Goal: Transaction & Acquisition: Book appointment/travel/reservation

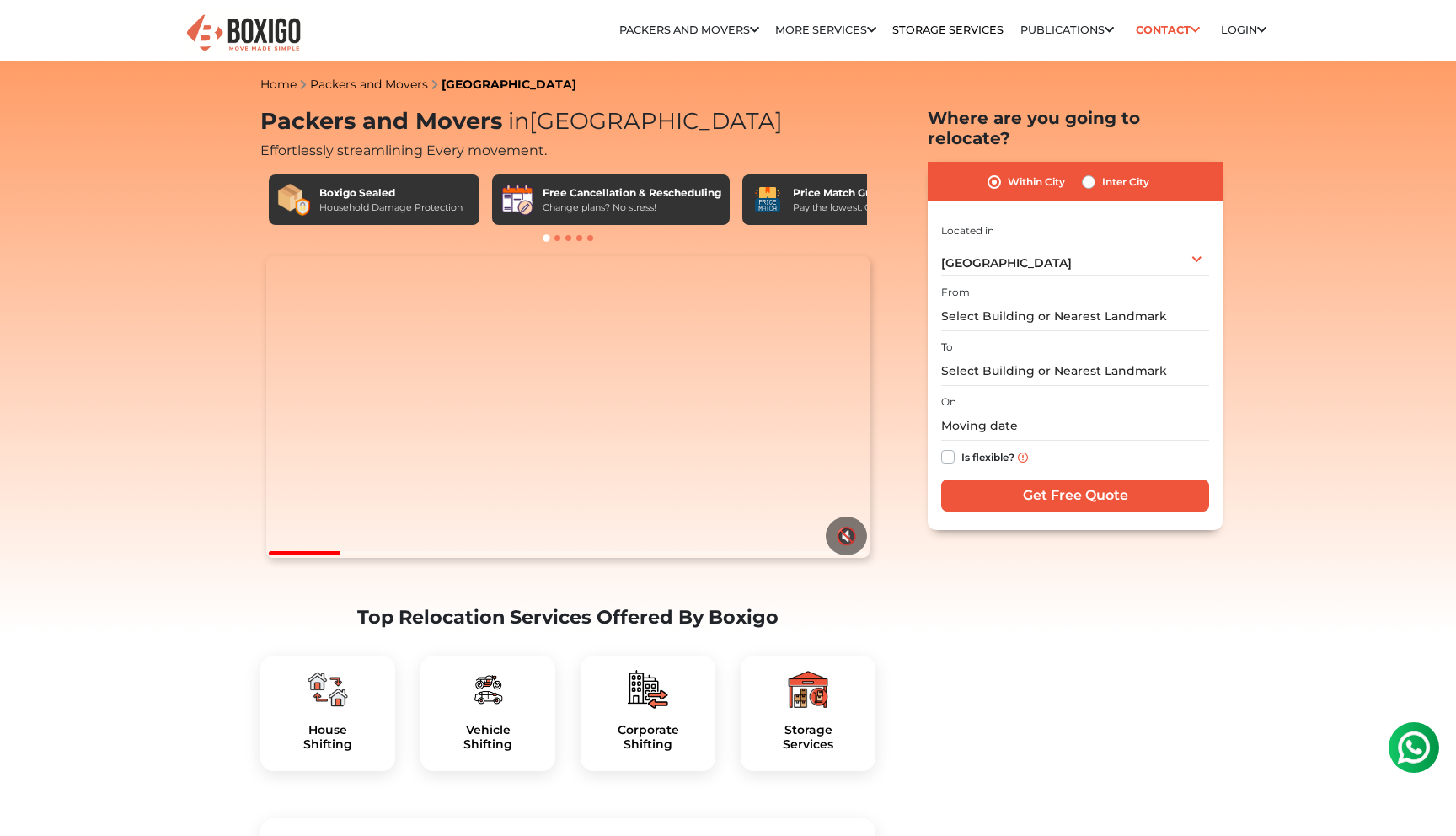
click at [1015, 172] on label "Within City" at bounding box center [1036, 182] width 57 height 20
click at [1001, 172] on input "Within City" at bounding box center [994, 180] width 14 height 17
click at [1124, 172] on label "Inter City" at bounding box center [1125, 182] width 48 height 20
click at [1095, 172] on input "Inter City" at bounding box center [1089, 180] width 14 height 17
radio input "true"
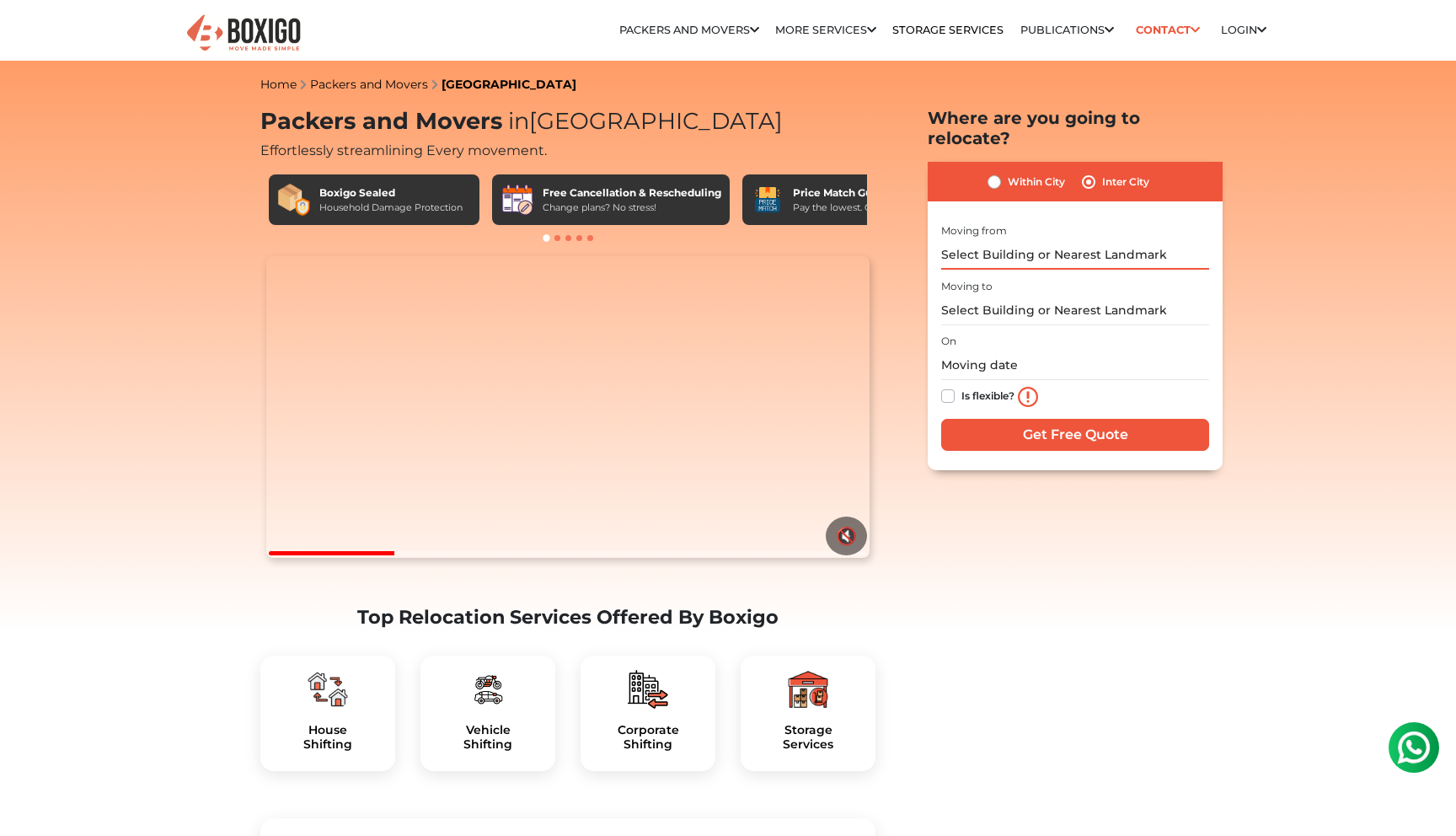
click at [1029, 240] on input "text" at bounding box center [1075, 254] width 268 height 29
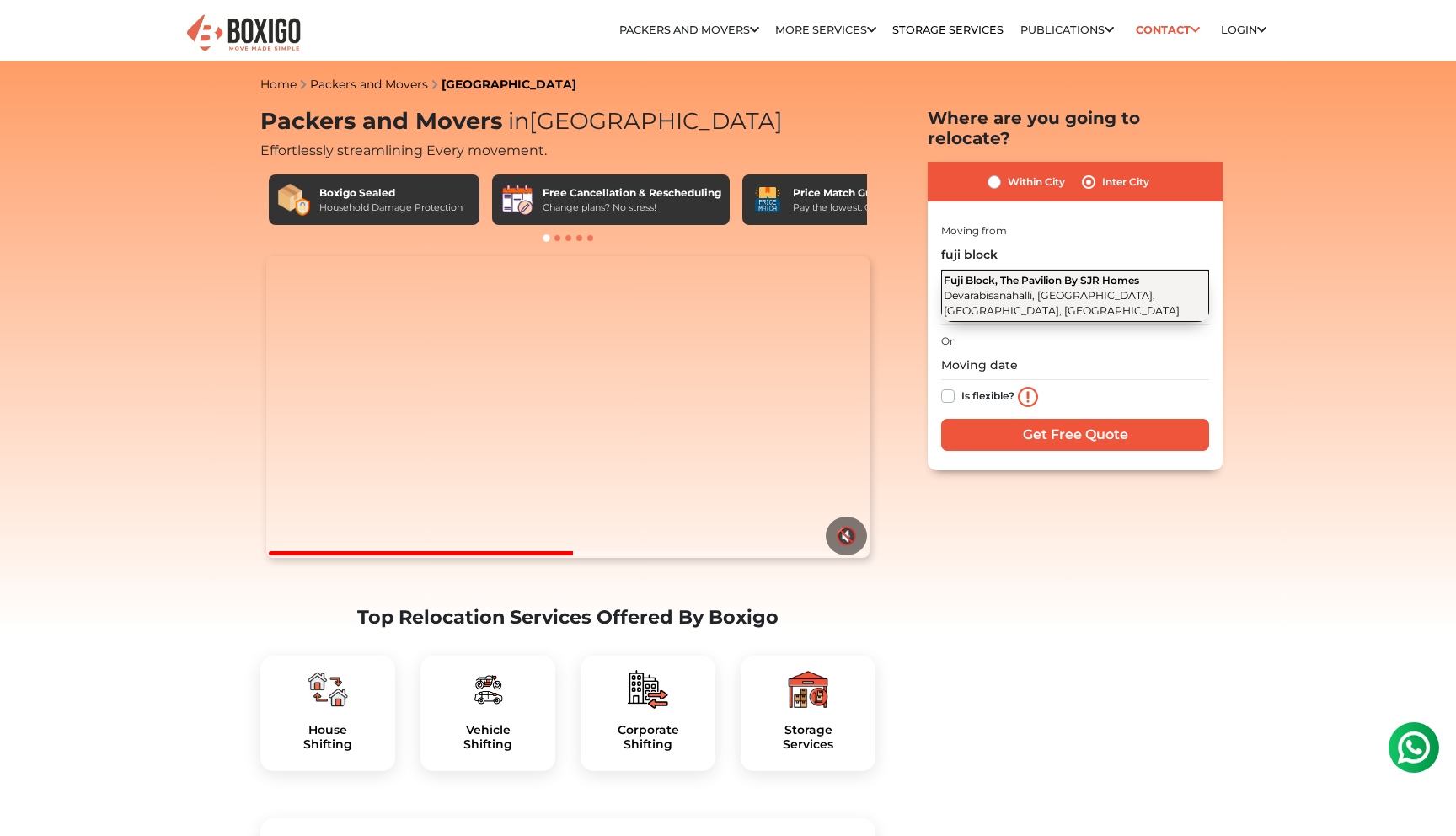
click at [1038, 274] on span "Fuji Block, The Pavilion By SJR Homes" at bounding box center [1041, 280] width 195 height 13
type input "Fuji Block, The Pavilion By SJR Homes, Devarabisanahalli, [GEOGRAPHIC_DATA], [G…"
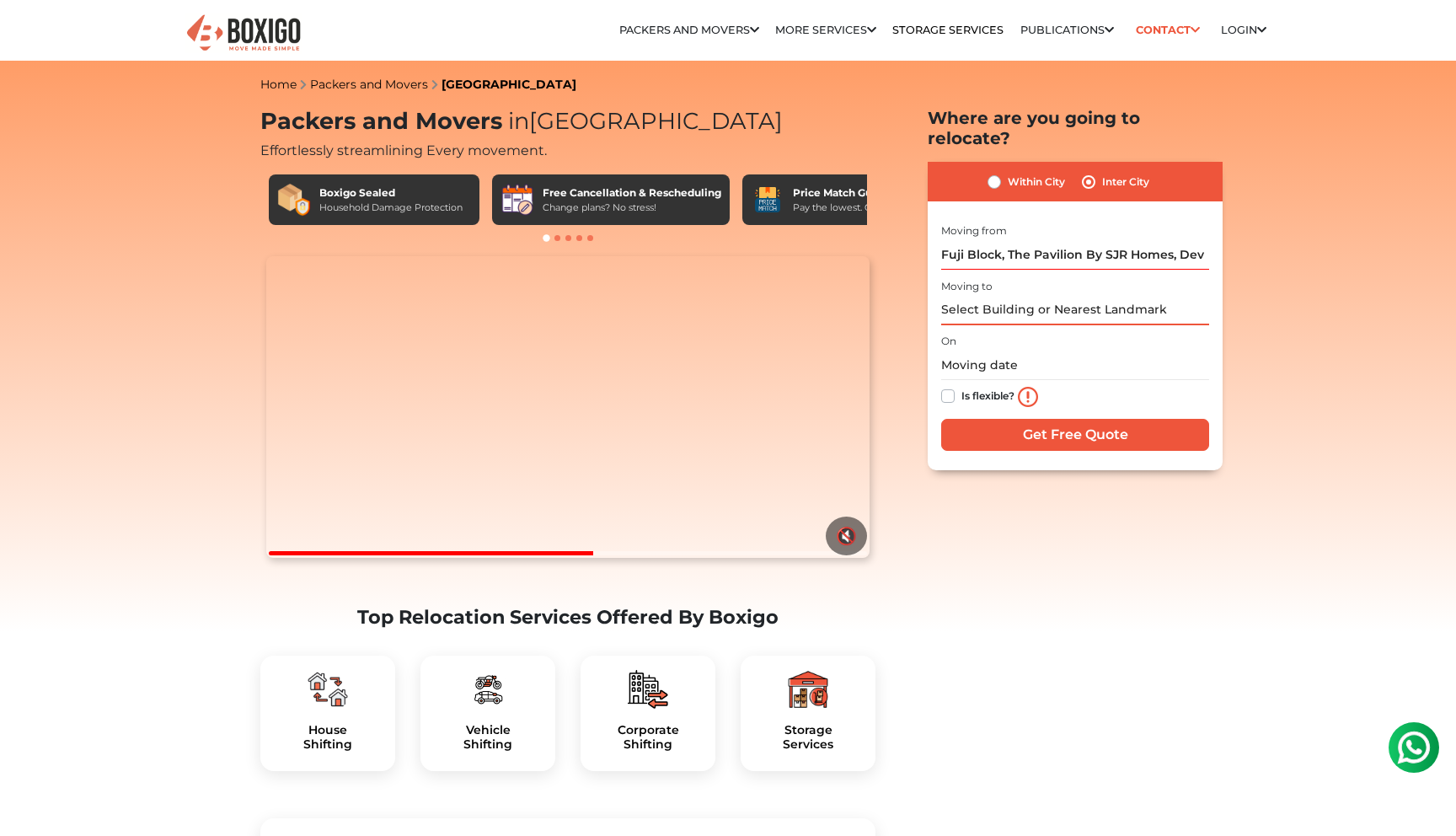
click at [983, 296] on input "text" at bounding box center [1075, 311] width 268 height 29
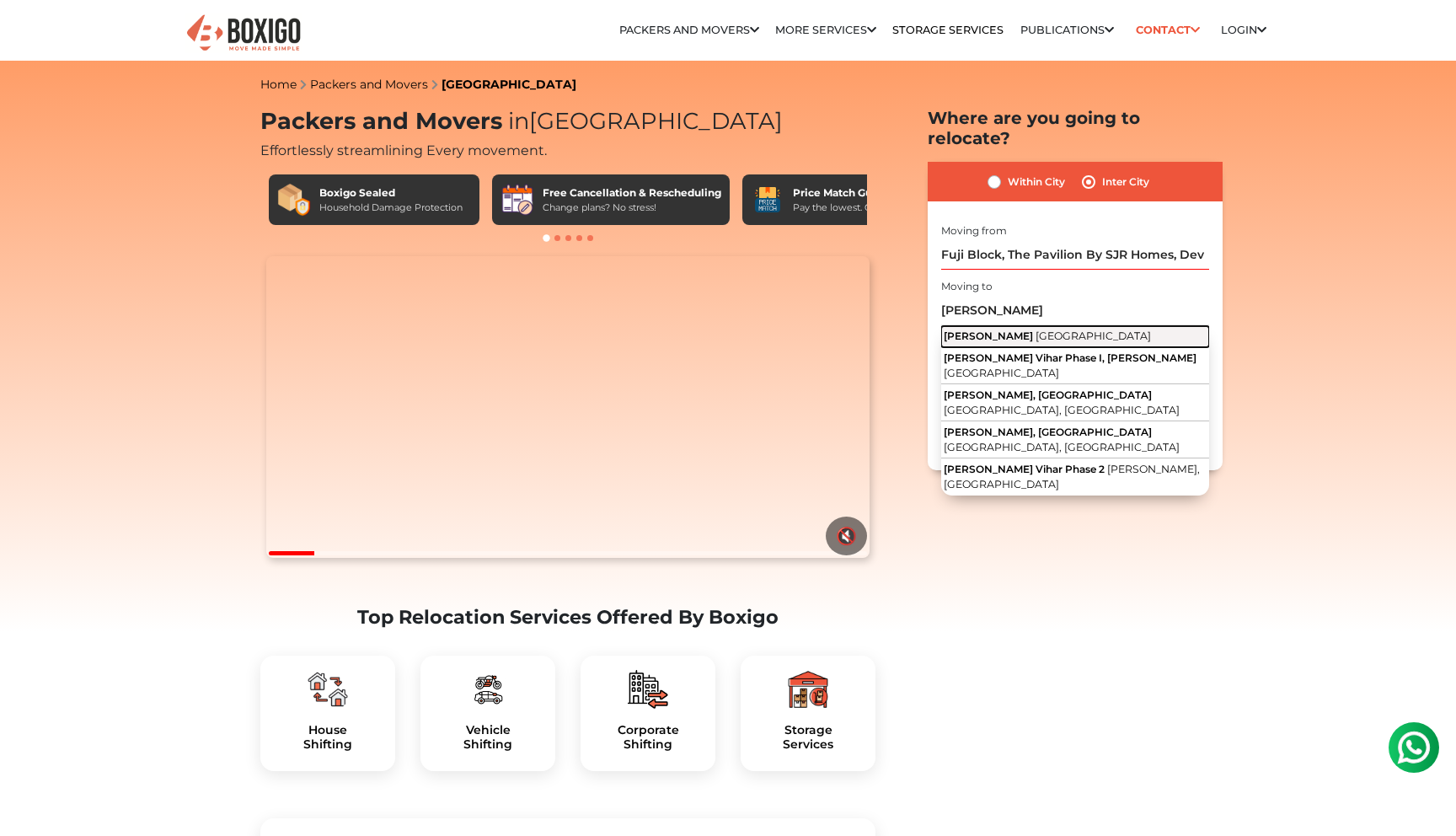
click at [993, 329] on span "[PERSON_NAME]" at bounding box center [988, 335] width 89 height 13
type input "[PERSON_NAME], [GEOGRAPHIC_DATA]"
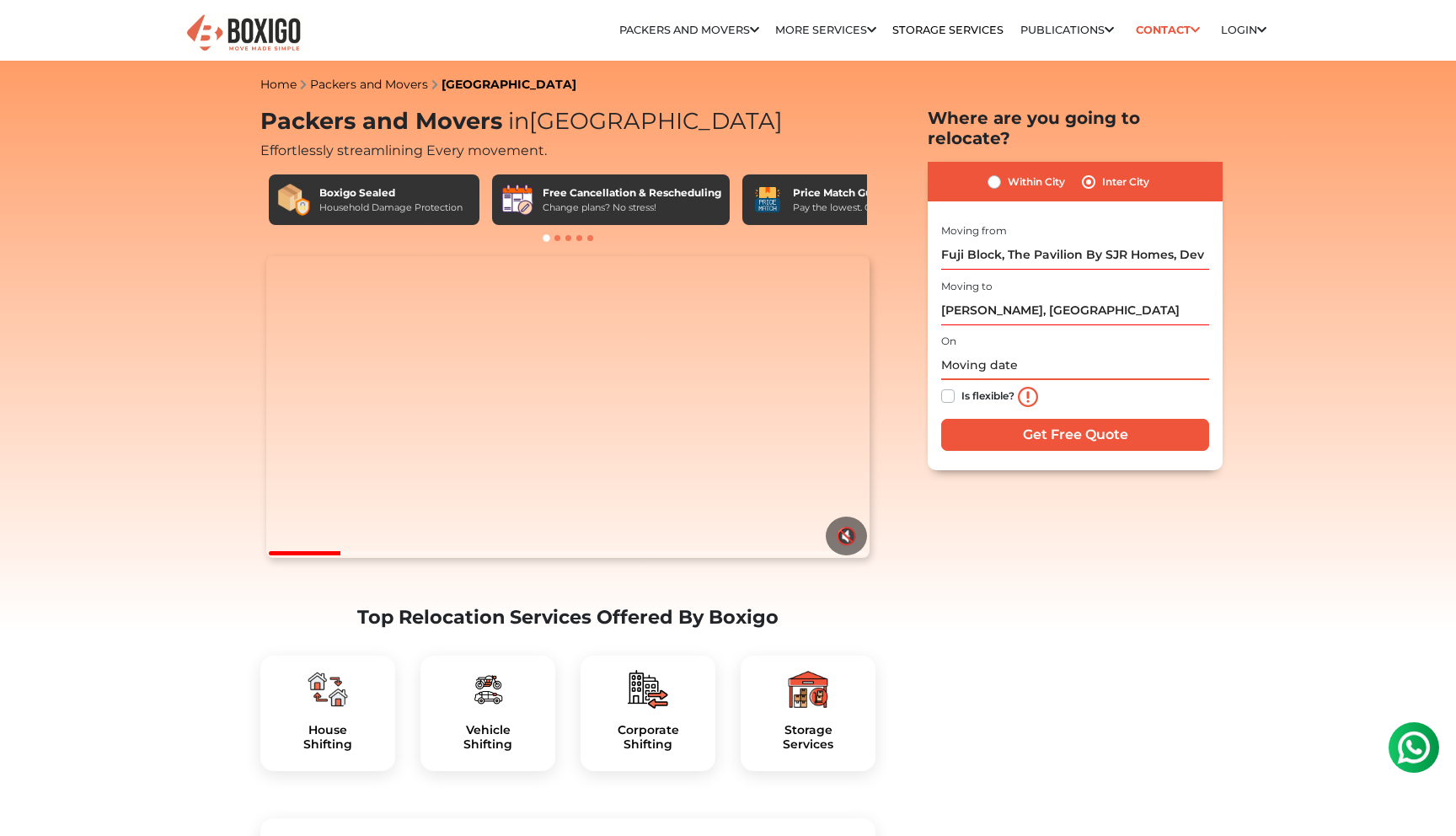
click at [1002, 352] on input "text" at bounding box center [1075, 365] width 268 height 29
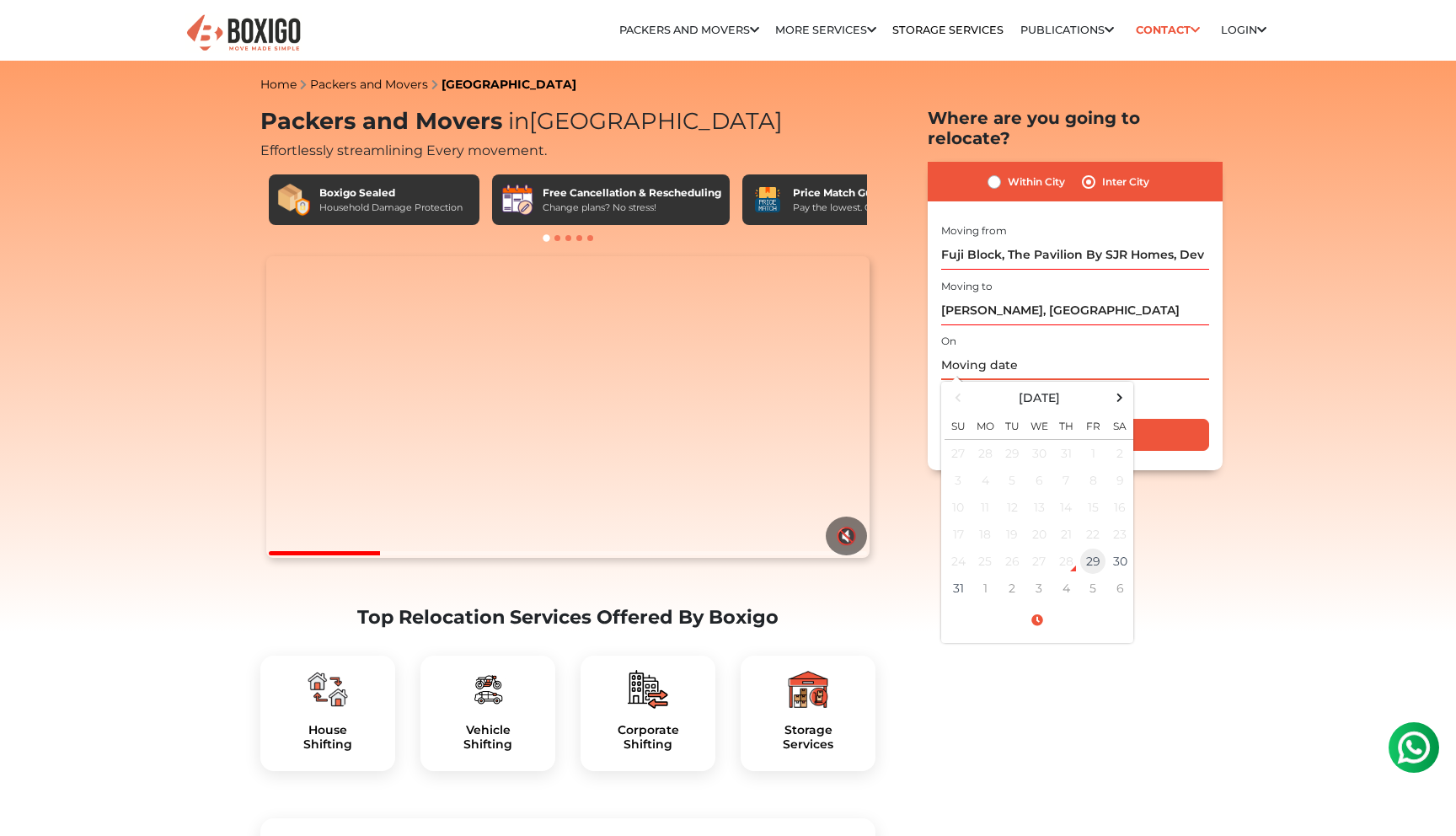
click at [1084, 548] on td "29" at bounding box center [1093, 561] width 27 height 27
type input "[DATE] 7:55 PM"
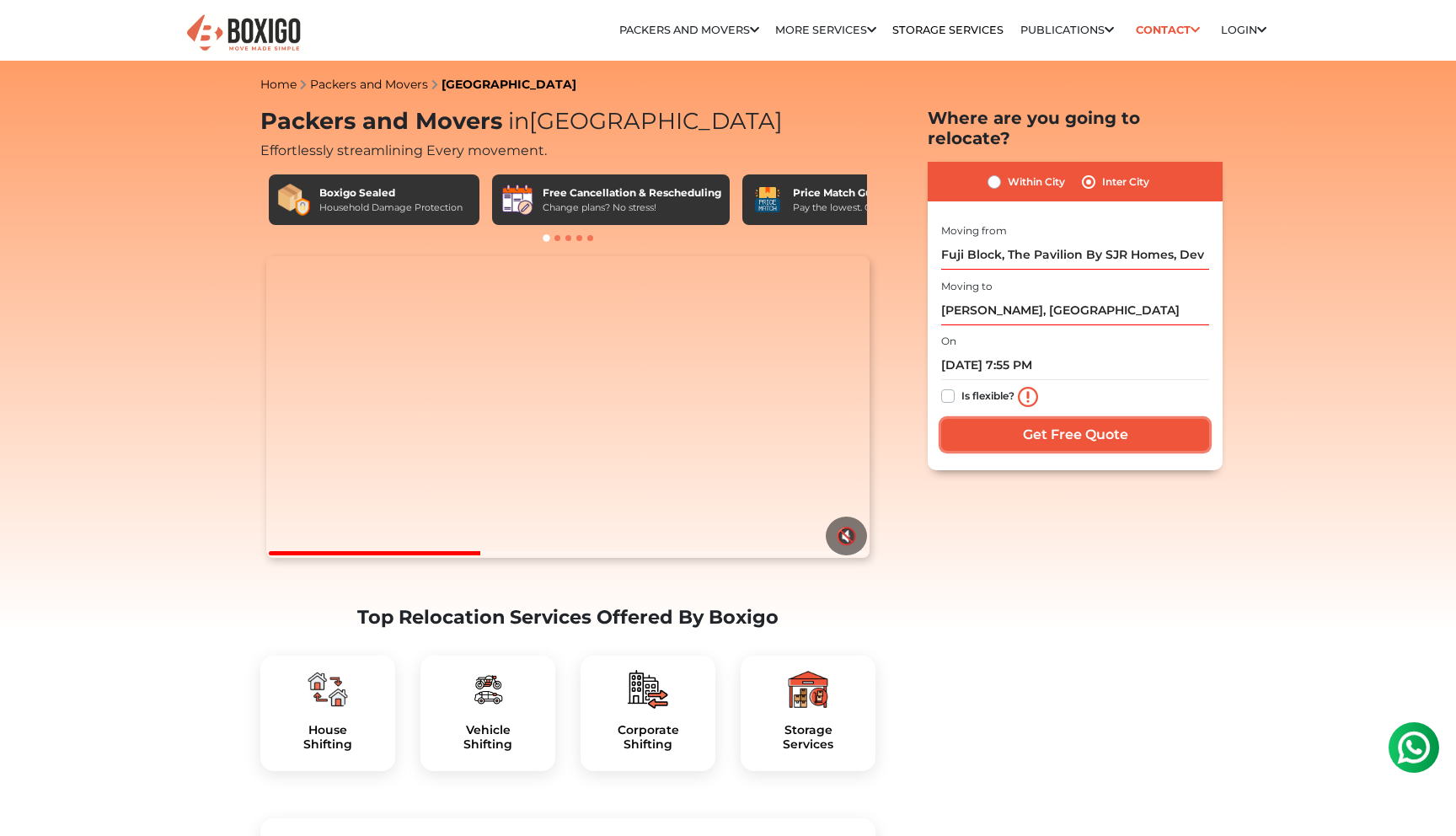
click at [1025, 418] on input "Get Free Quote" at bounding box center [1075, 434] width 268 height 32
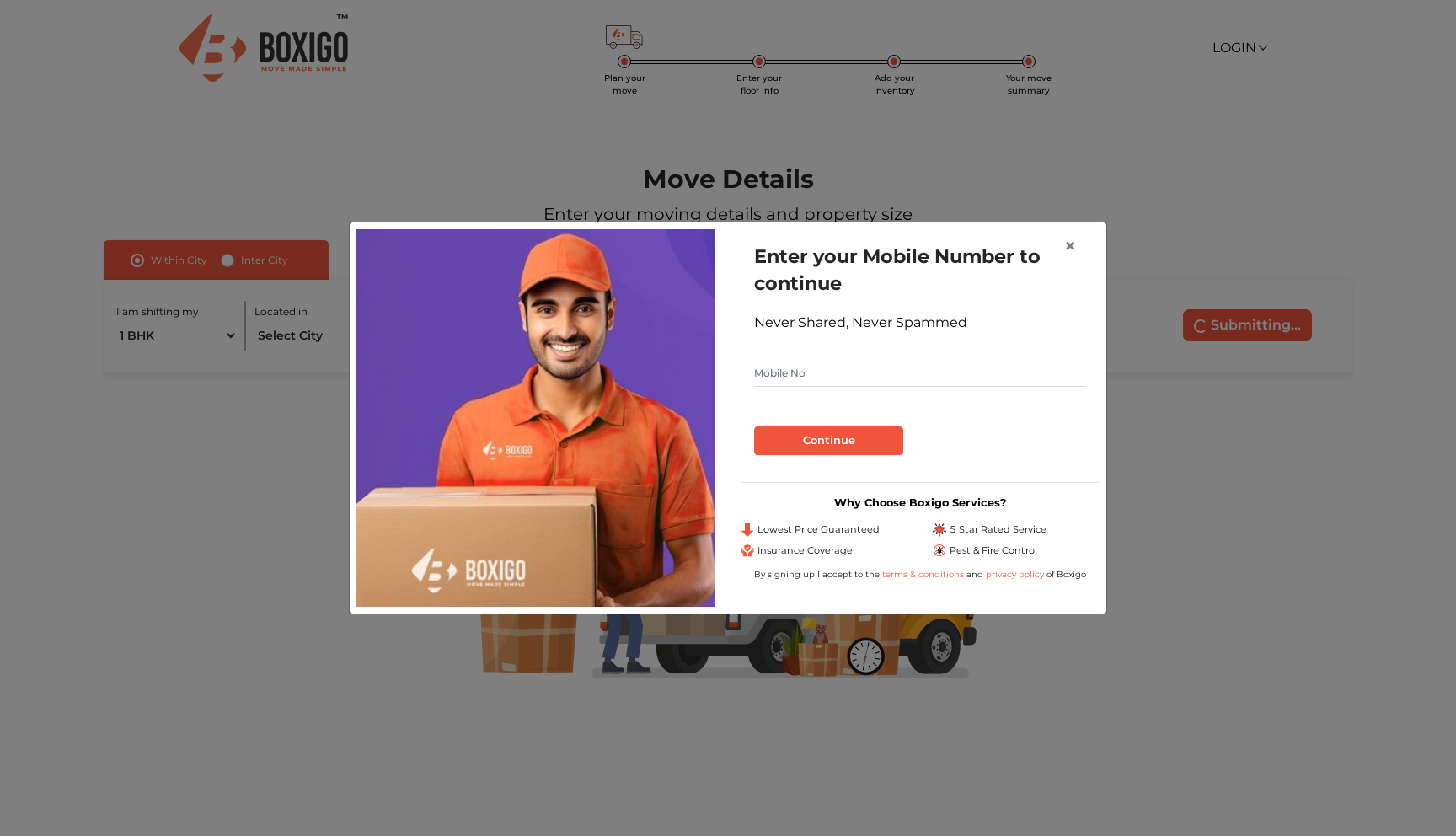
click at [859, 380] on input "text" at bounding box center [920, 374] width 332 height 27
type input "9896018851"
click at [854, 444] on button "Continue" at bounding box center [829, 441] width 149 height 29
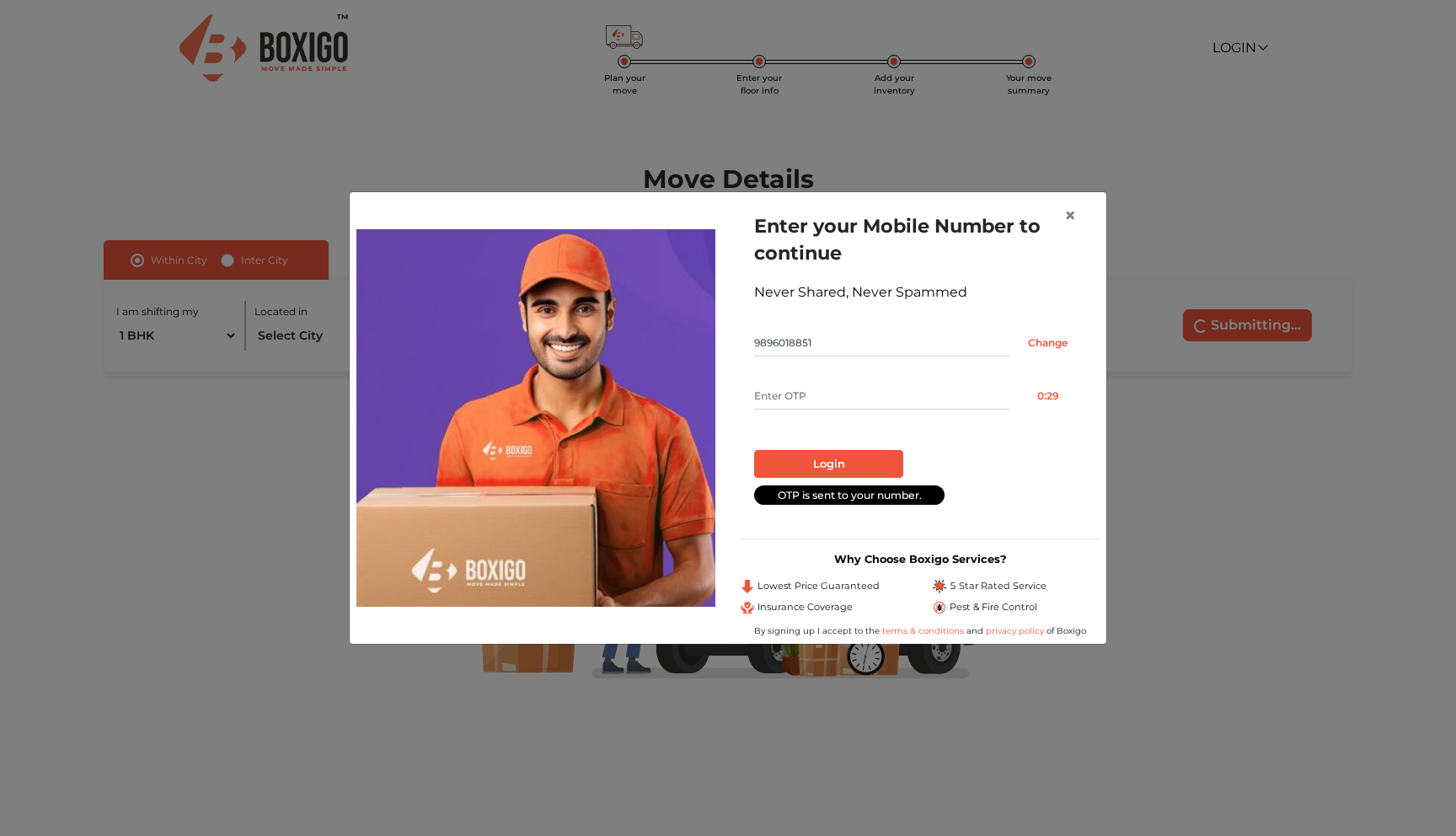
click at [814, 390] on input "text" at bounding box center [881, 396] width 255 height 27
type input "3870"
click at [802, 455] on button "Login" at bounding box center [829, 465] width 149 height 29
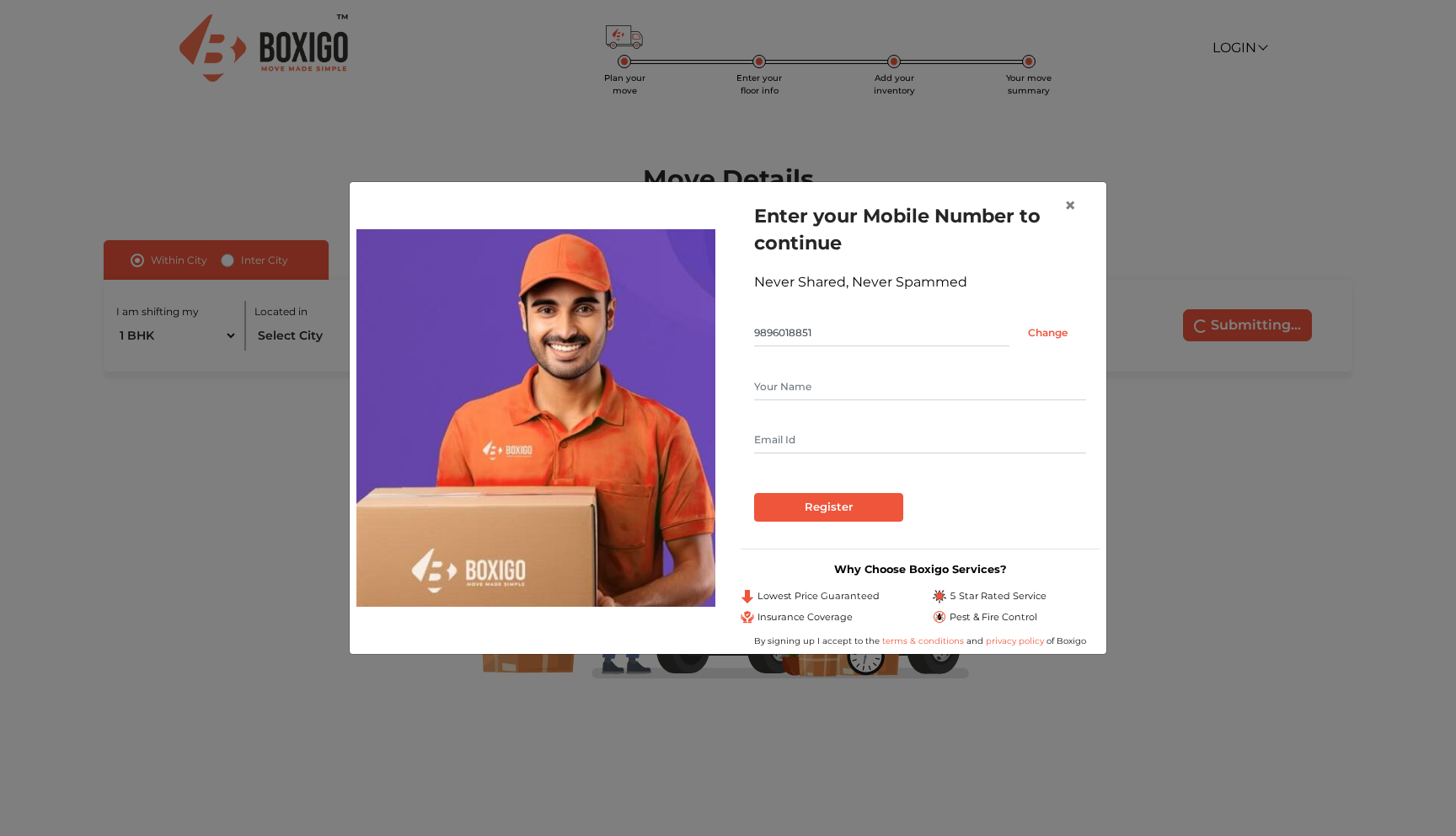
click at [791, 387] on input "text" at bounding box center [920, 387] width 332 height 27
type input "palak"
click at [775, 444] on input "text" at bounding box center [920, 440] width 332 height 27
type input "groovyace@gmail.com"
click at [782, 519] on input "Register" at bounding box center [829, 508] width 149 height 29
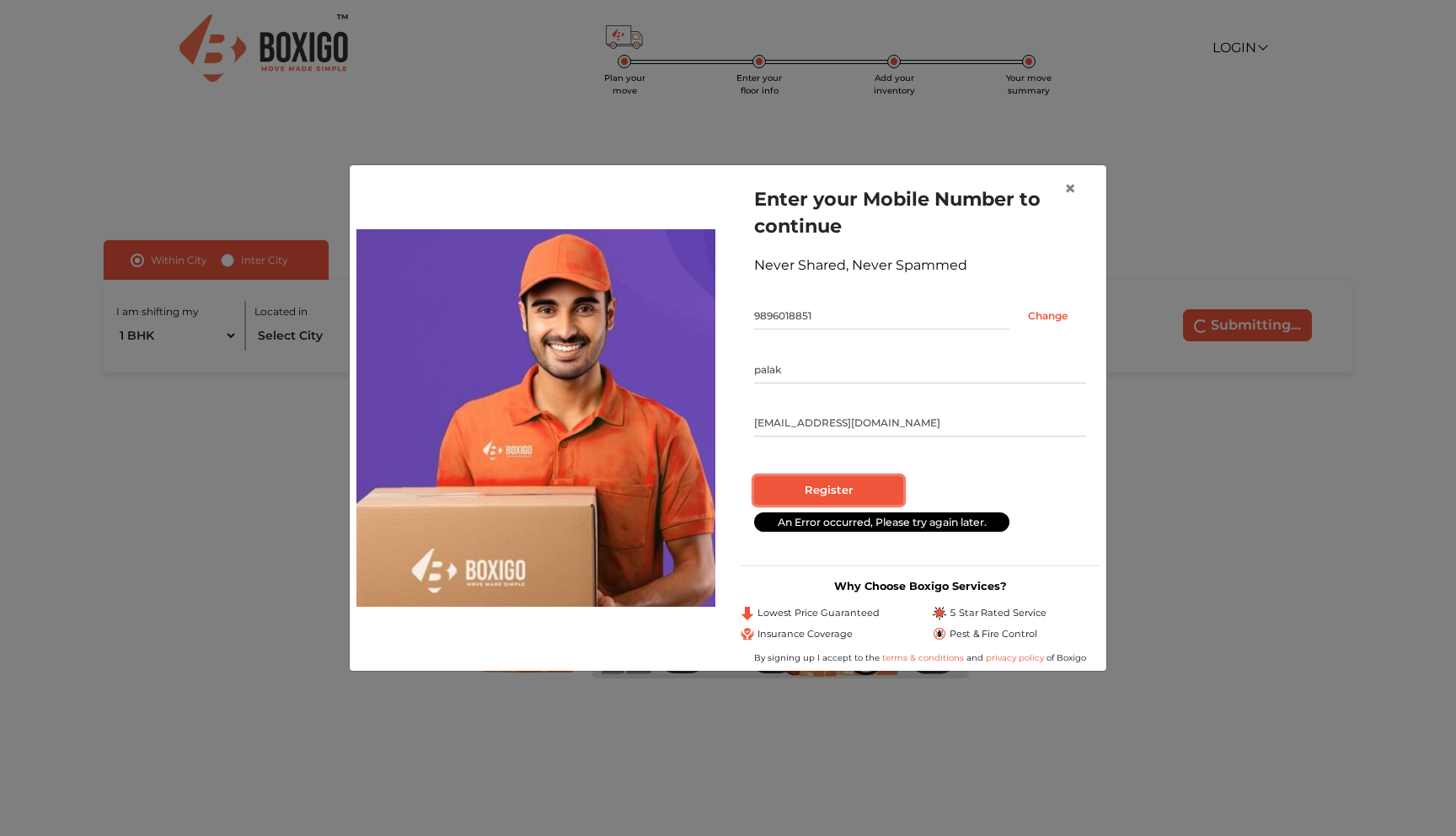
click at [823, 495] on input "Register" at bounding box center [829, 490] width 149 height 29
radio input "false"
radio input "true"
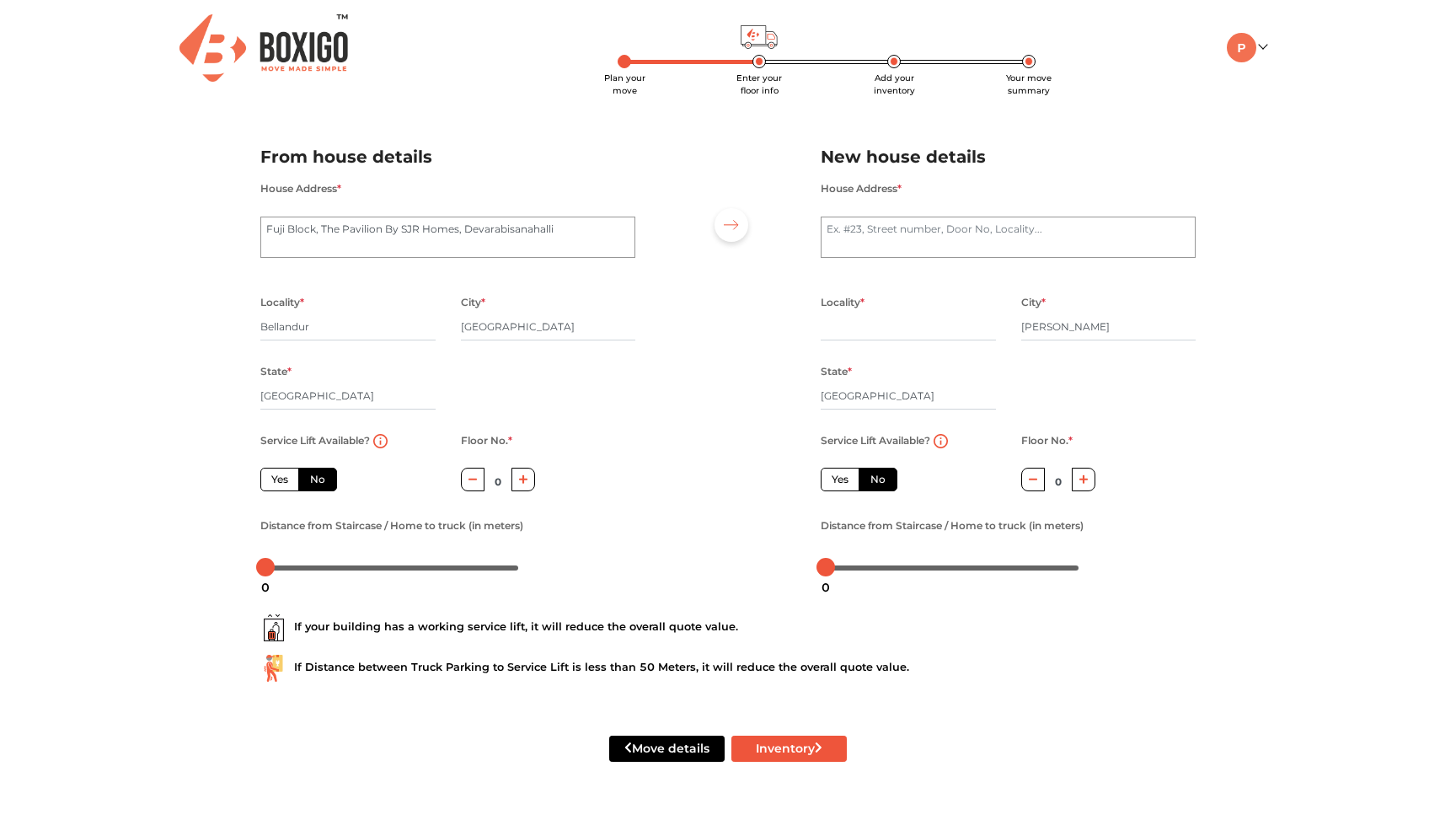
click at [521, 487] on button "button" at bounding box center [523, 479] width 24 height 22
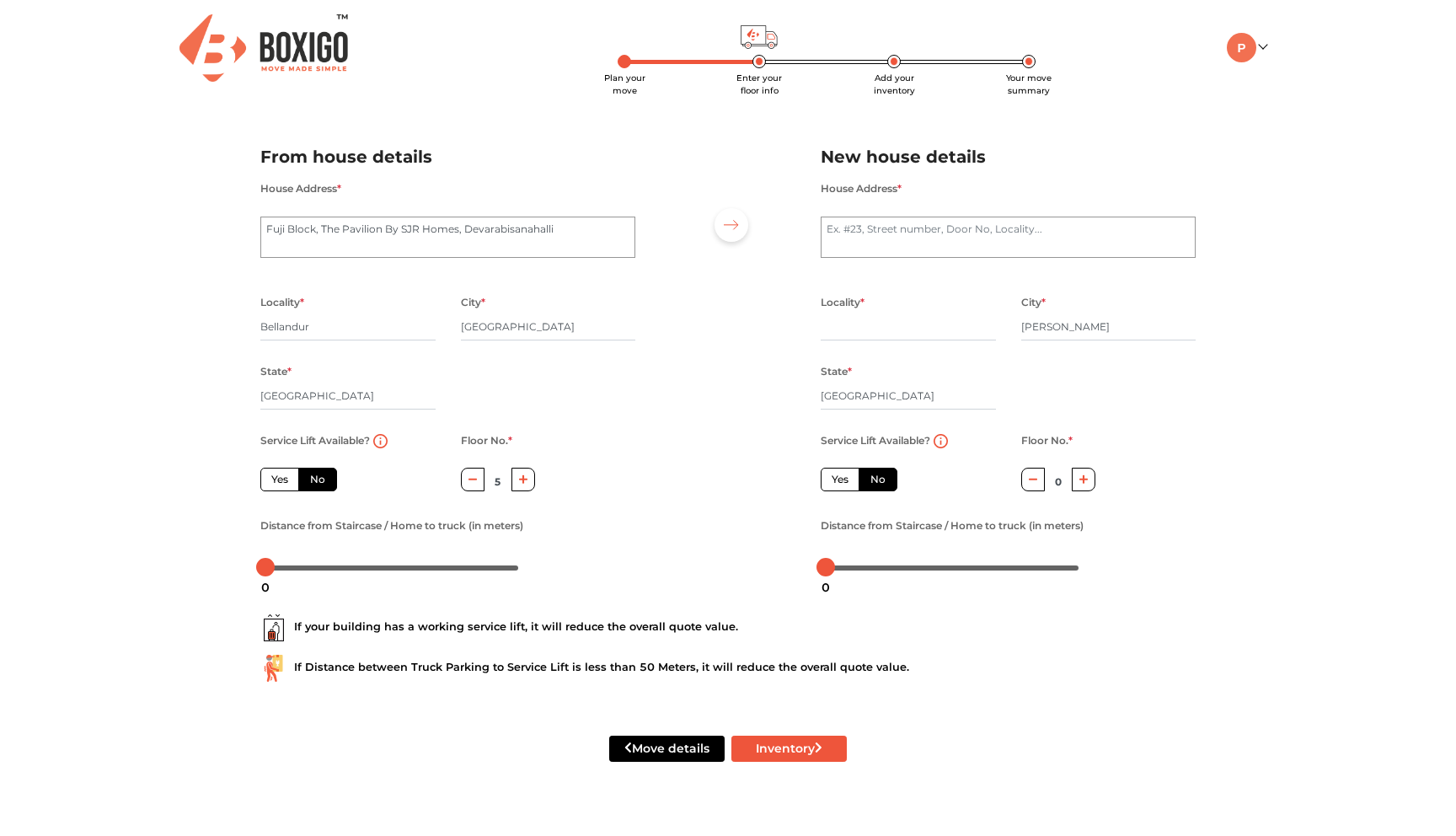
click at [521, 487] on button "button" at bounding box center [523, 479] width 24 height 22
type input "9"
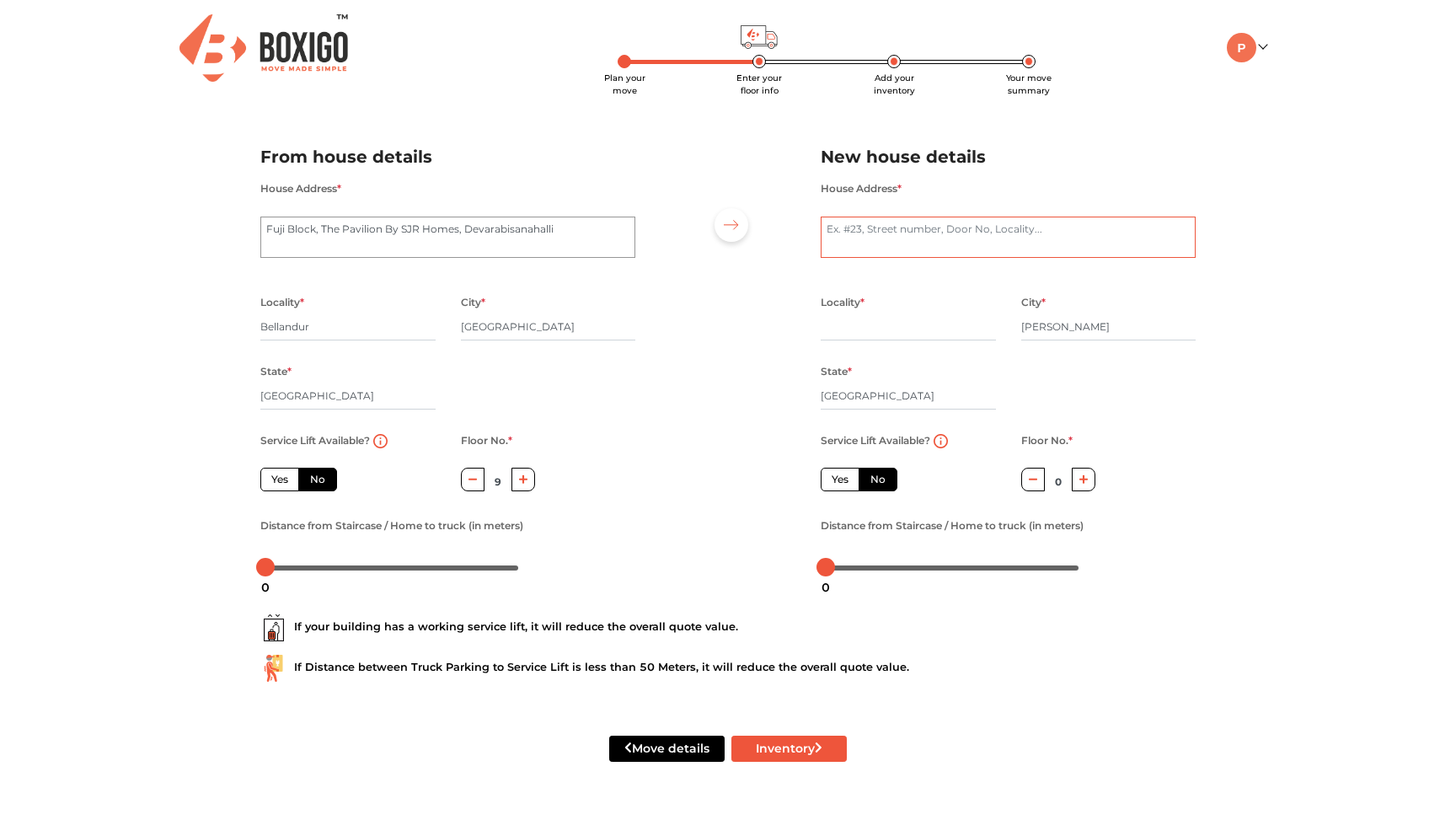
click at [905, 252] on textarea "House Address *" at bounding box center [1008, 237] width 375 height 42
click at [576, 234] on textarea "Fuji Block, The Pavilion By SJR Homes, Devarabisanahalli" at bounding box center [447, 237] width 375 height 42
click at [910, 233] on textarea "House Address *" at bounding box center [1008, 237] width 375 height 42
